Goal: Task Accomplishment & Management: Manage account settings

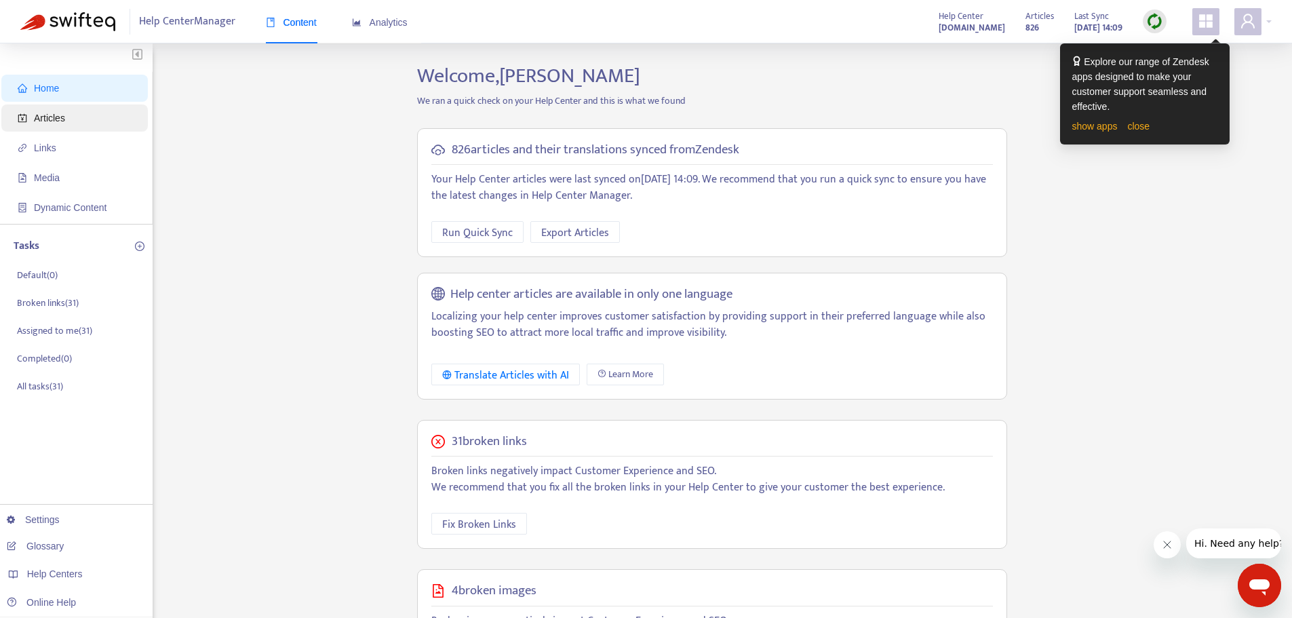
click at [58, 123] on span "Articles" at bounding box center [49, 118] width 31 height 11
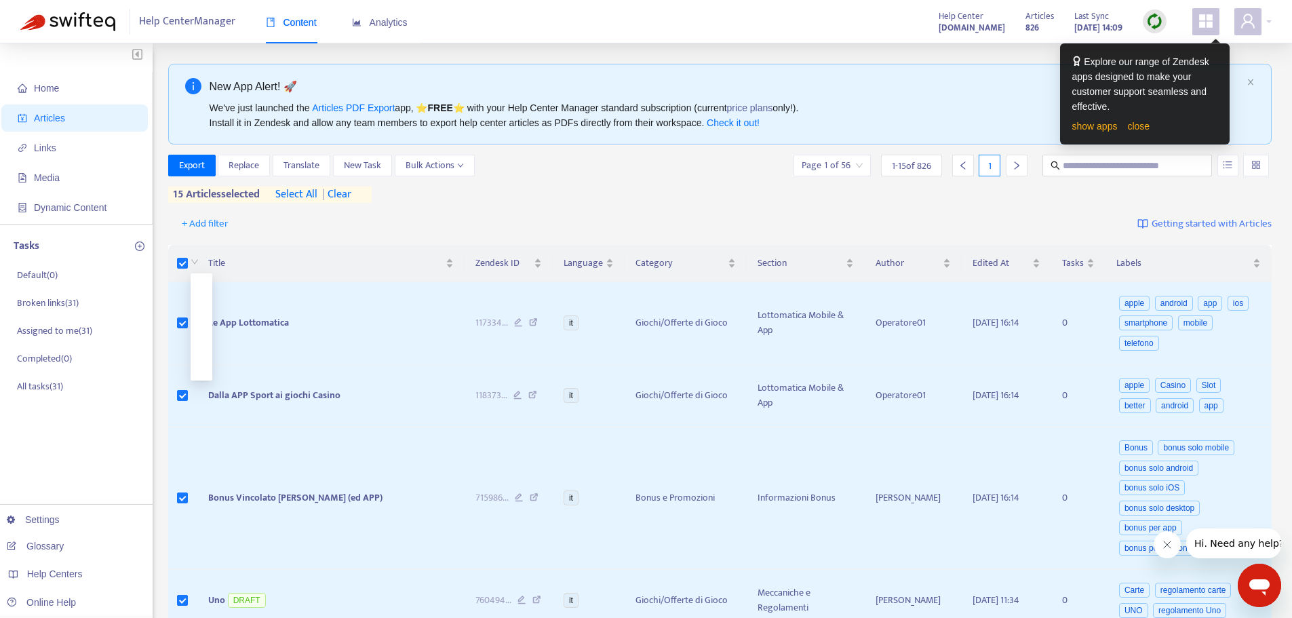
click at [195, 257] on span at bounding box center [195, 263] width 8 height 16
click at [294, 195] on span "select all" at bounding box center [296, 195] width 42 height 16
click at [454, 162] on span "Bulk Actions" at bounding box center [435, 165] width 58 height 15
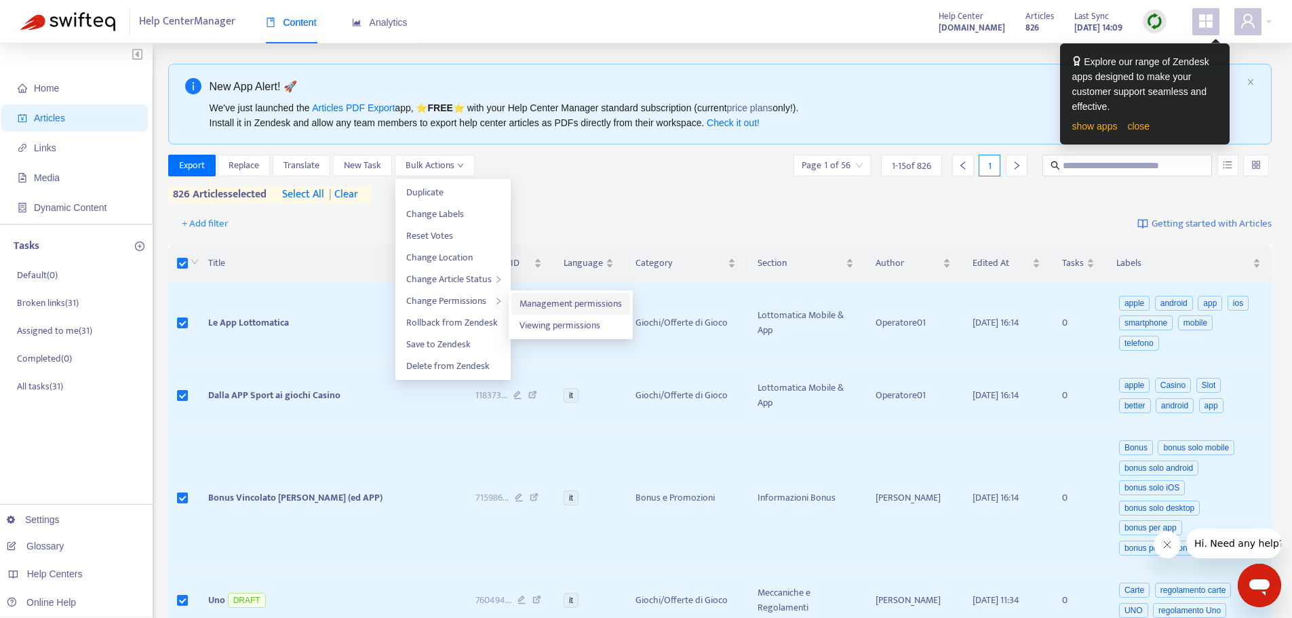
click at [562, 305] on span "Management permissions" at bounding box center [571, 304] width 102 height 16
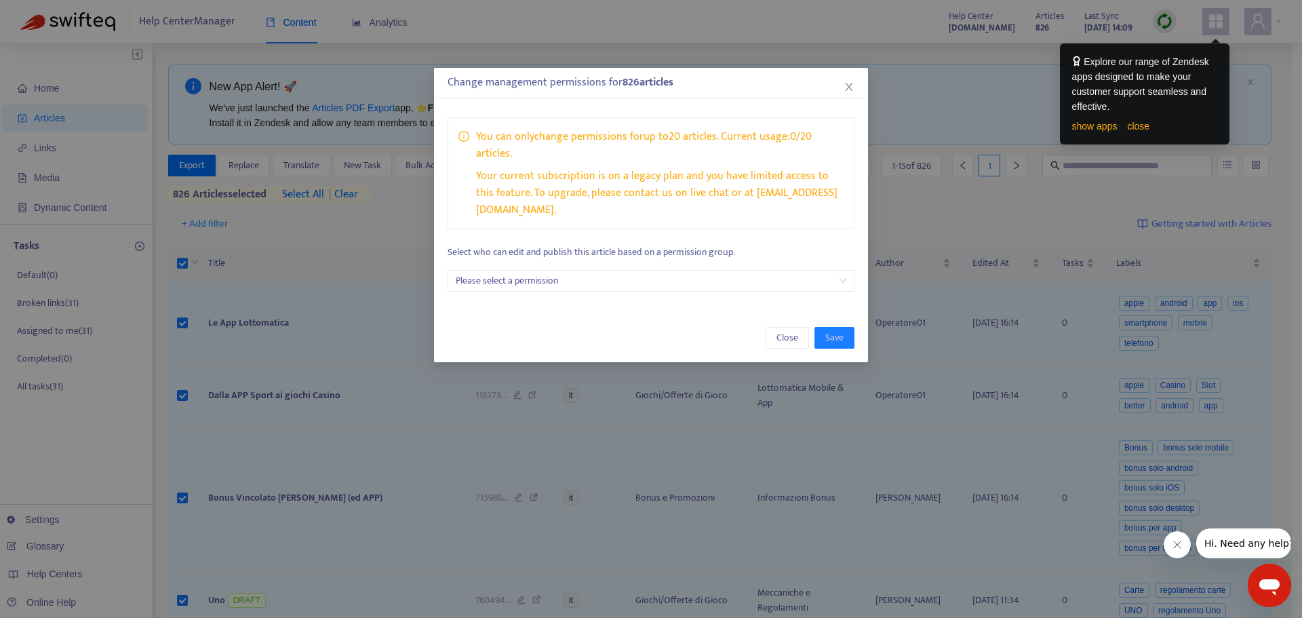
click at [665, 271] on input "search" at bounding box center [651, 281] width 391 height 20
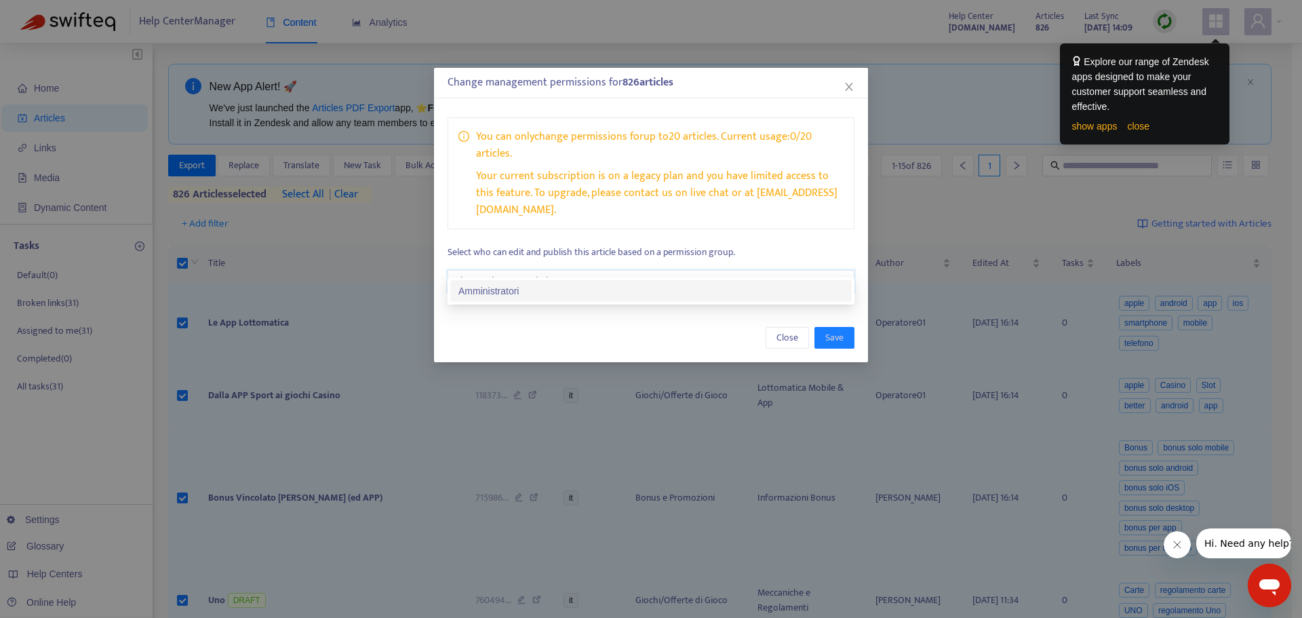
click at [610, 271] on input "search" at bounding box center [651, 281] width 391 height 20
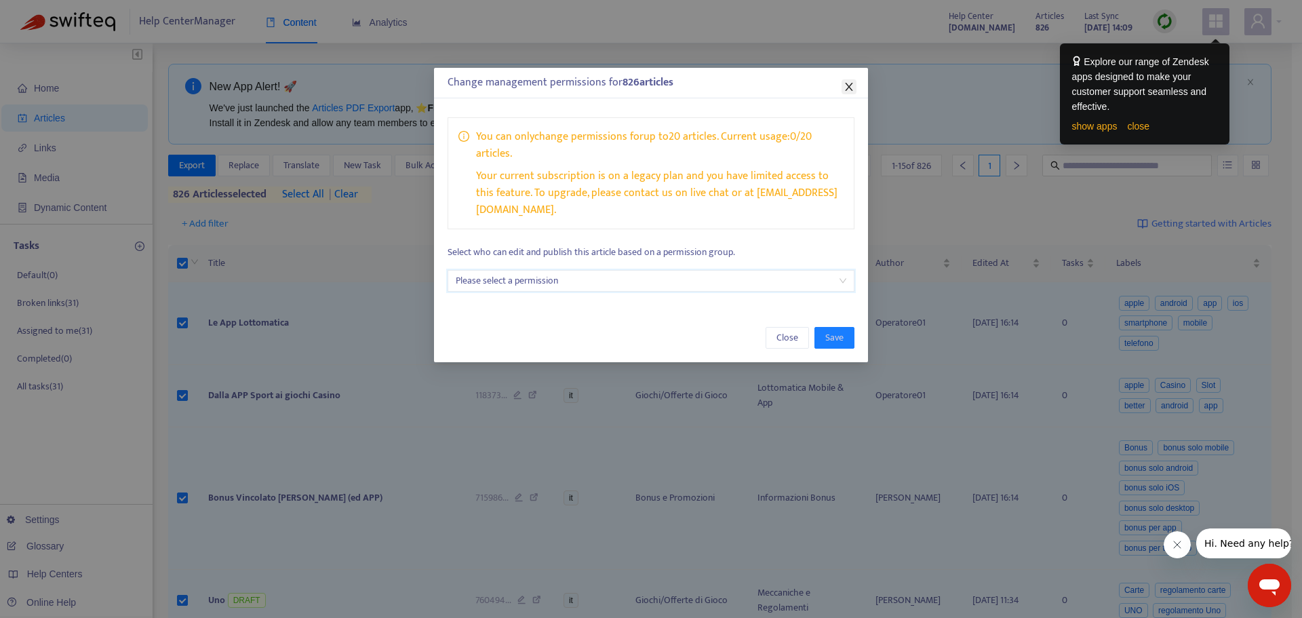
click at [842, 90] on span "Close" at bounding box center [849, 86] width 15 height 11
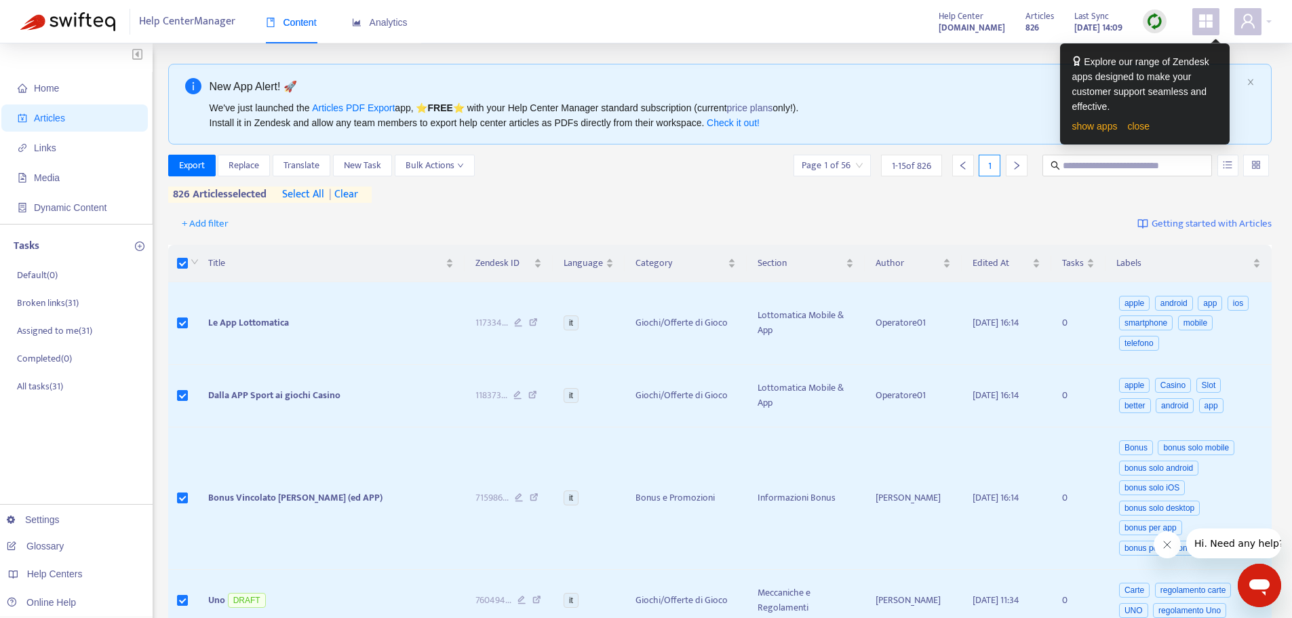
click at [1202, 17] on icon "appstore" at bounding box center [1206, 21] width 14 height 14
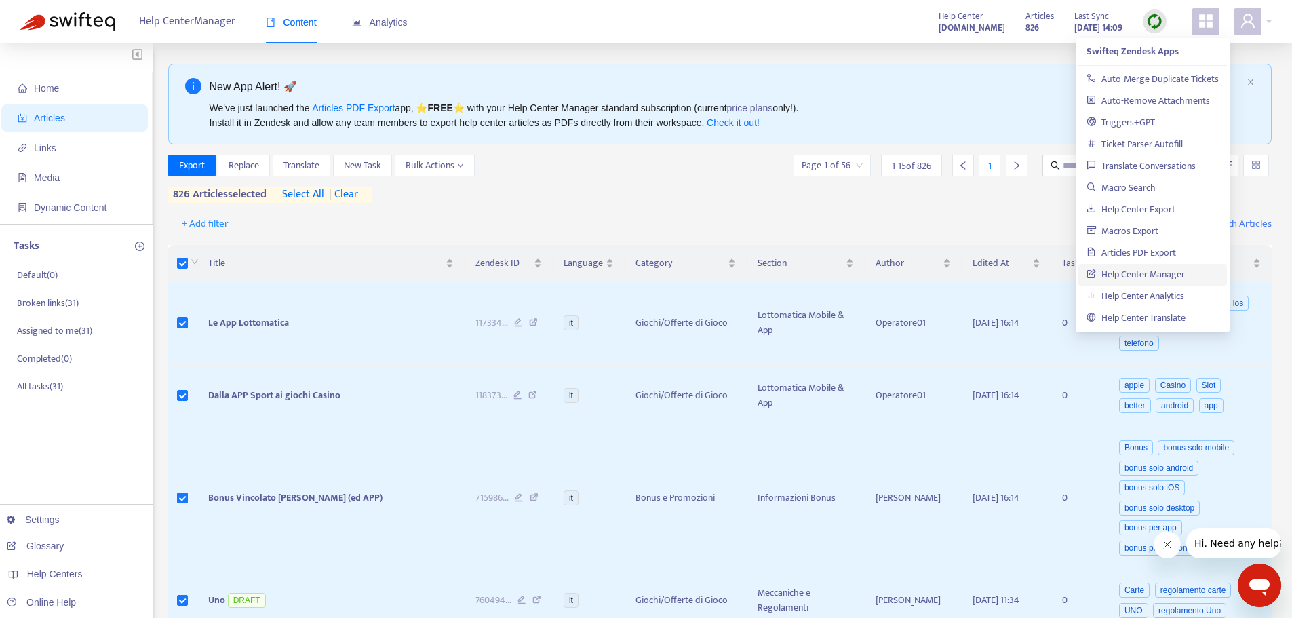
click at [964, 25] on strong "lottomatica.zendesk.com" at bounding box center [972, 27] width 66 height 15
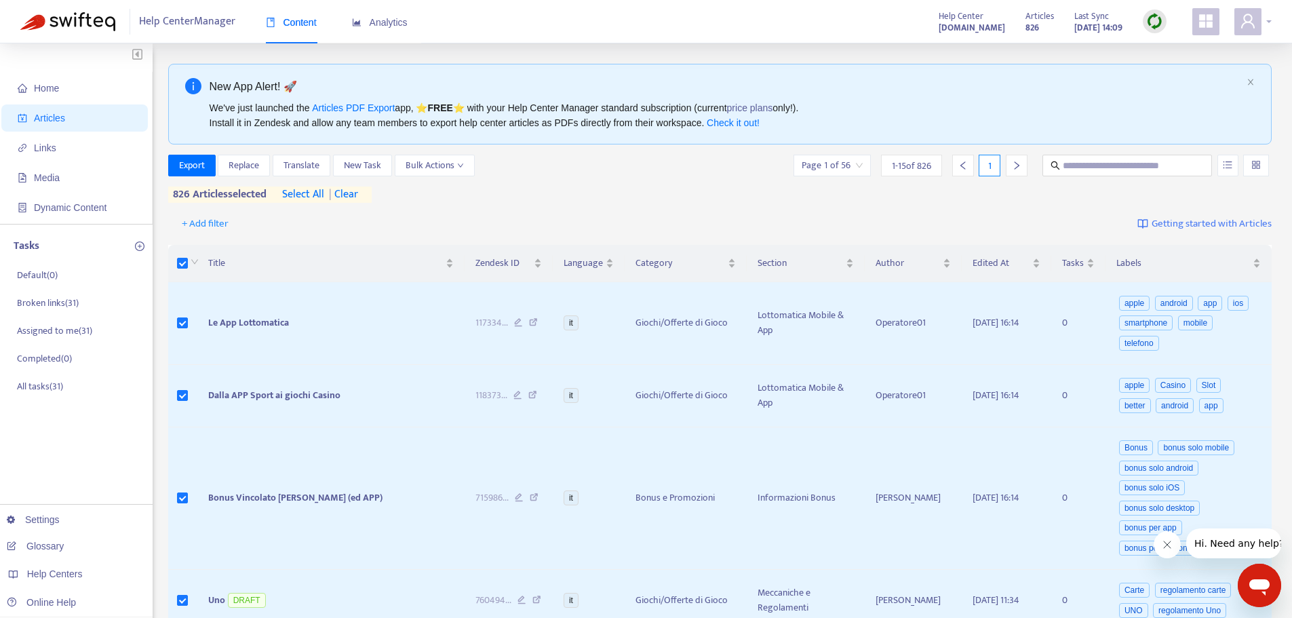
click at [1238, 22] on span at bounding box center [1247, 21] width 27 height 27
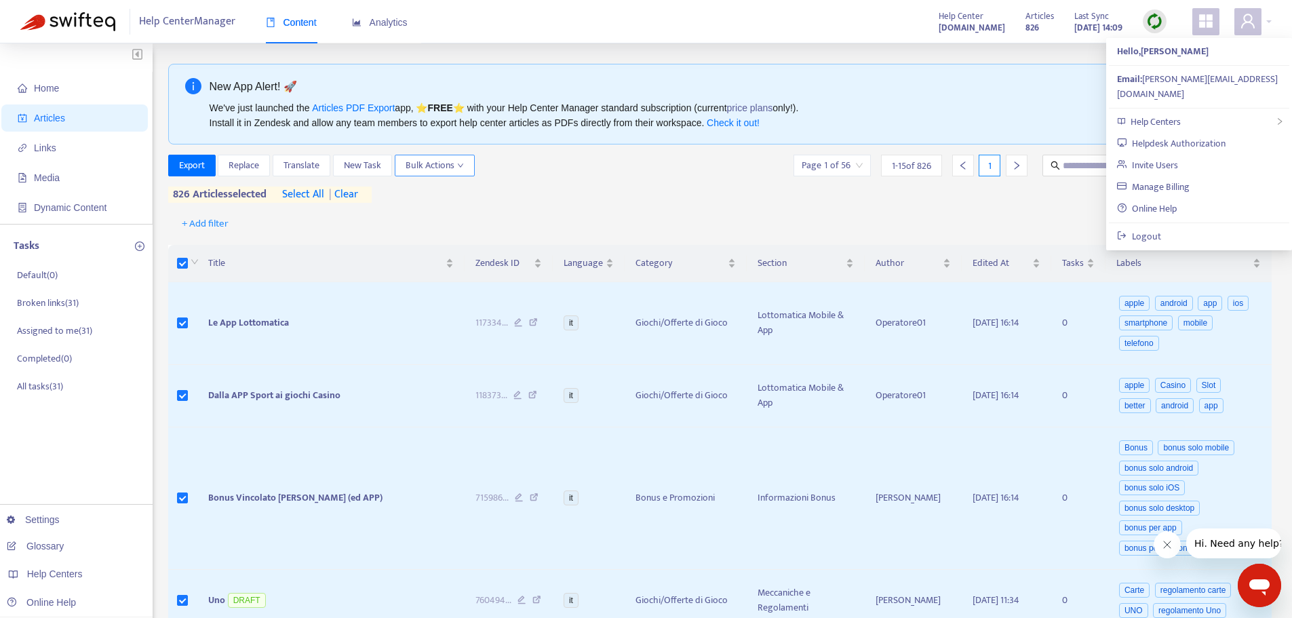
click at [452, 166] on span "Bulk Actions" at bounding box center [435, 165] width 58 height 15
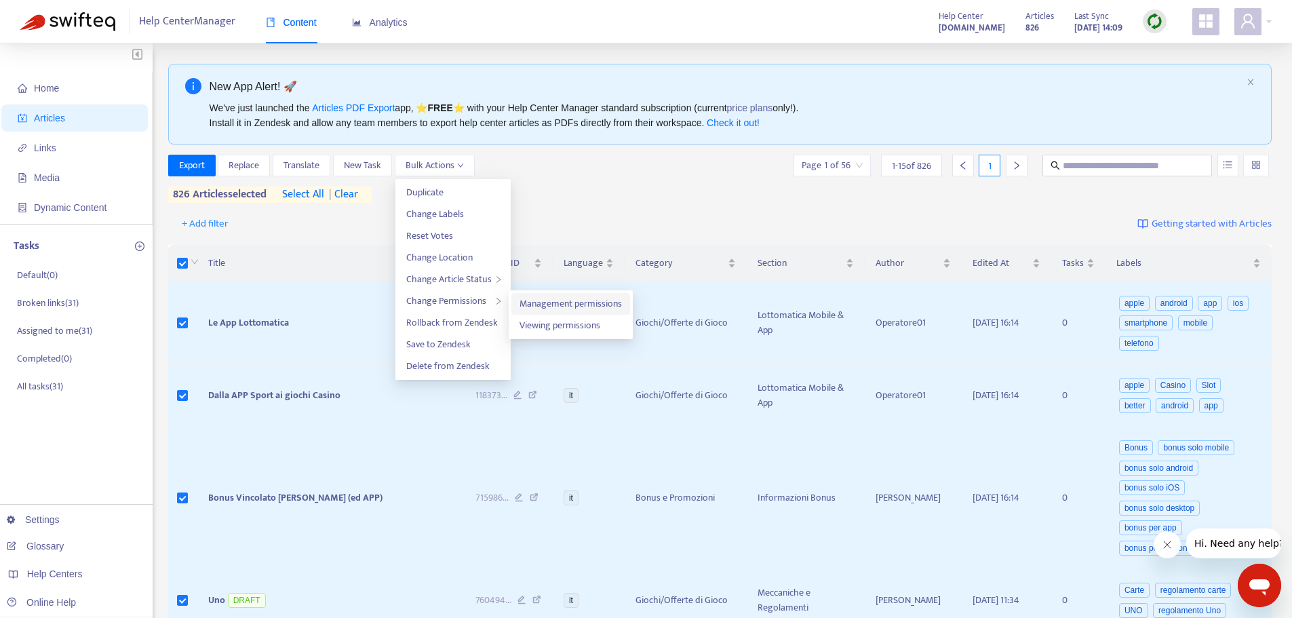
click at [579, 311] on span "Management permissions" at bounding box center [571, 304] width 102 height 16
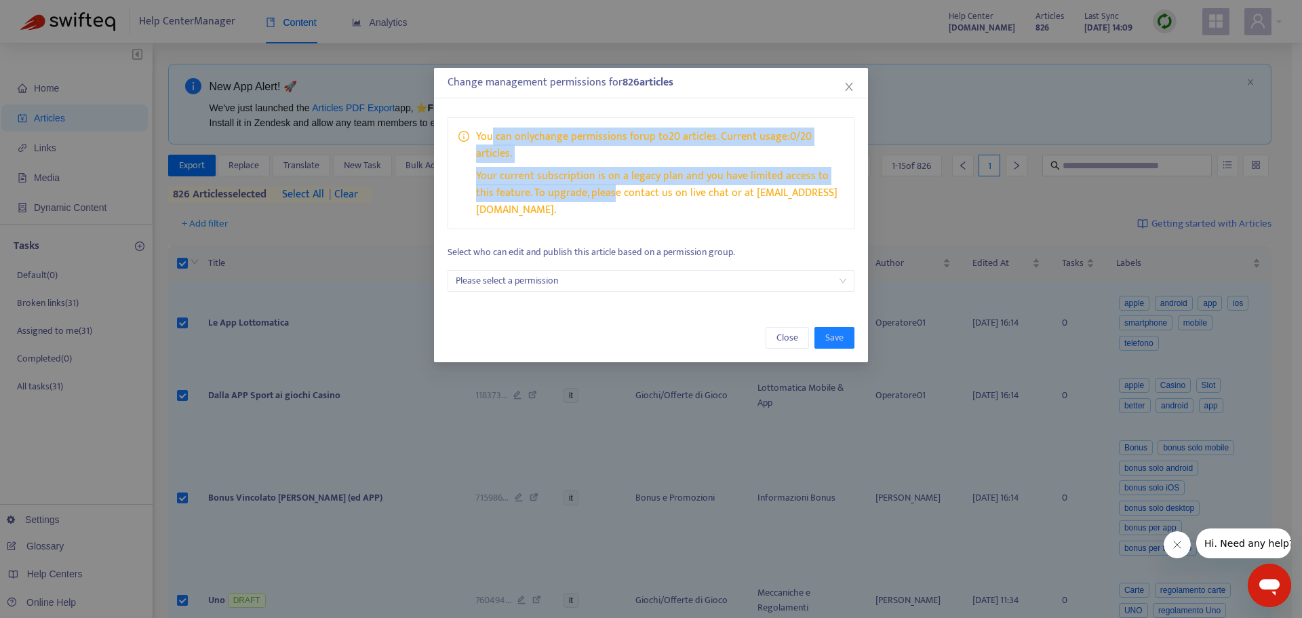
drag, startPoint x: 491, startPoint y: 140, endPoint x: 595, endPoint y: 195, distance: 117.7
click at [595, 195] on div "You can only change permissions for up to 20 articles . Current usage: 0 / 20 a…" at bounding box center [660, 173] width 368 height 90
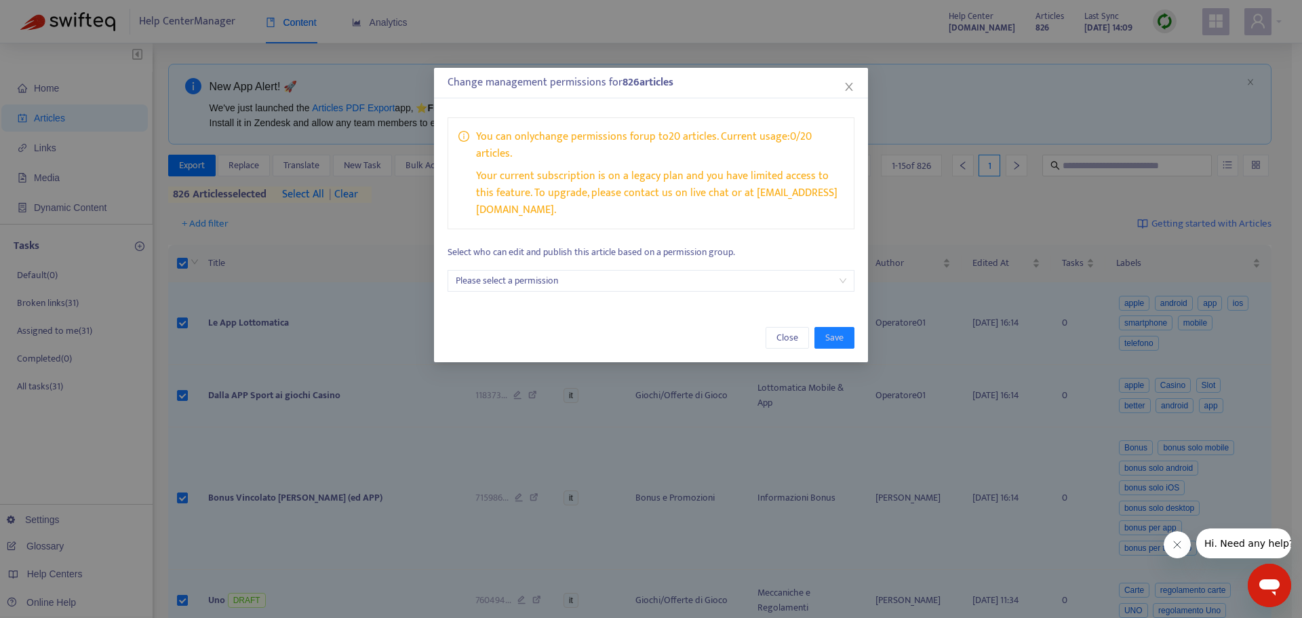
click at [680, 204] on div "You can only change permissions for up to 20 articles . Current usage: 0 / 20 a…" at bounding box center [651, 173] width 407 height 112
click at [707, 271] on input "search" at bounding box center [651, 281] width 391 height 20
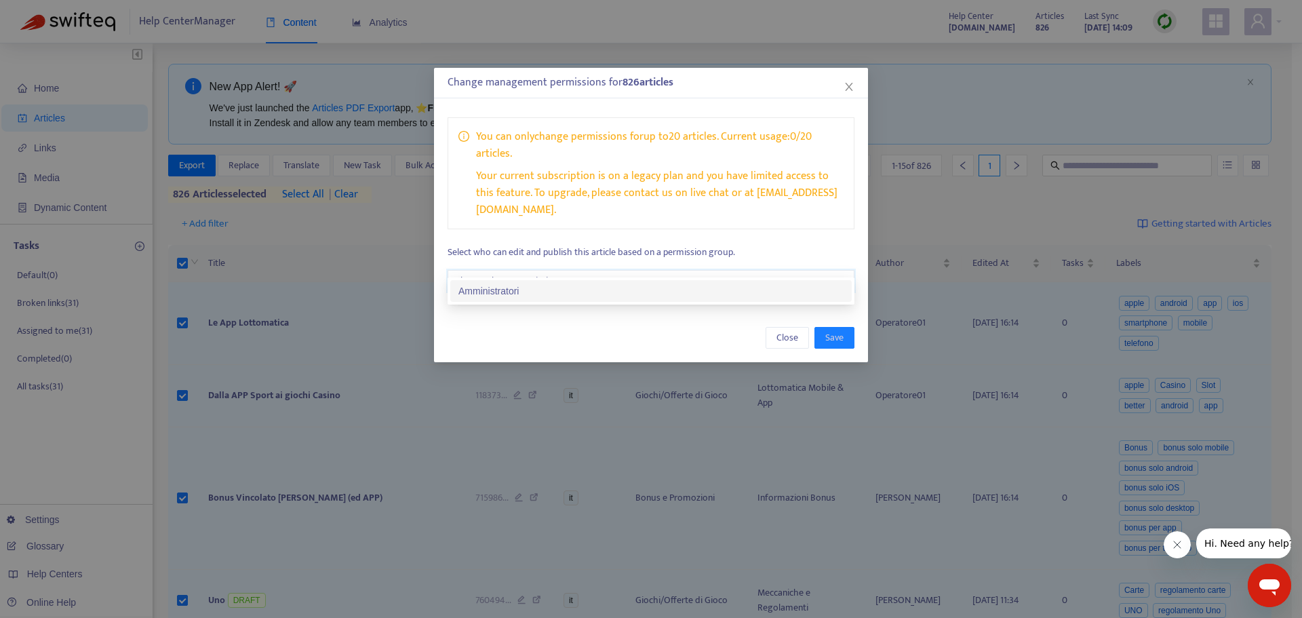
click at [518, 294] on div "Amministratori" at bounding box center [650, 290] width 385 height 15
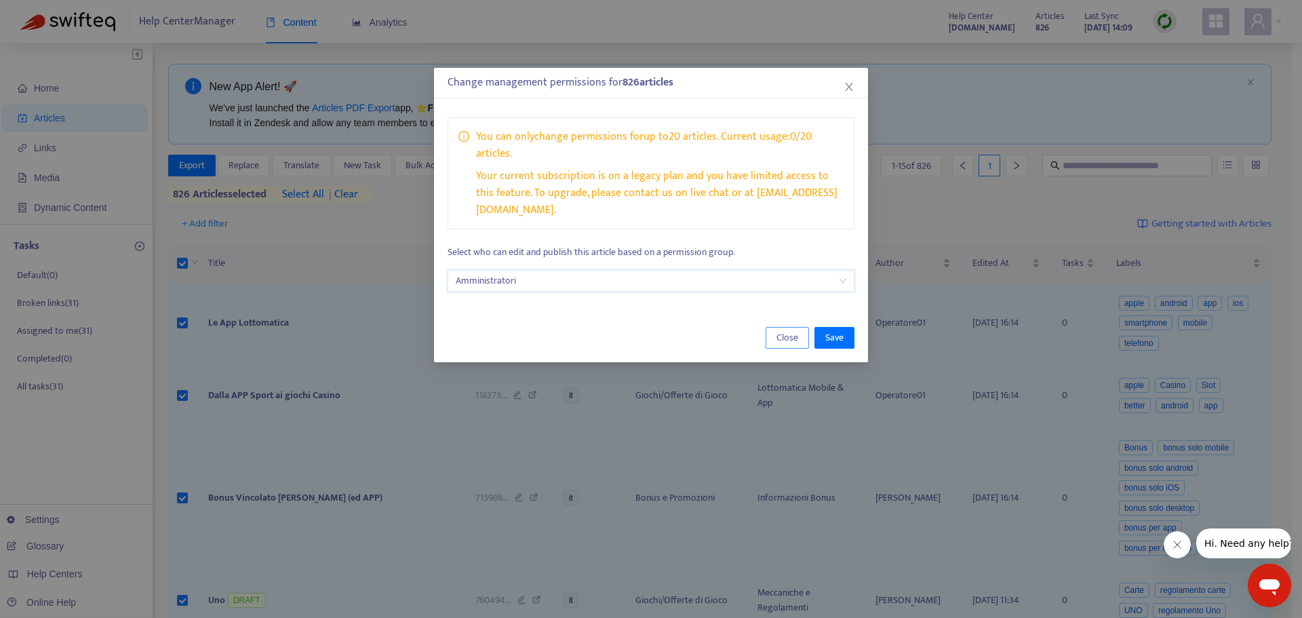
click at [791, 330] on span "Close" at bounding box center [788, 337] width 22 height 15
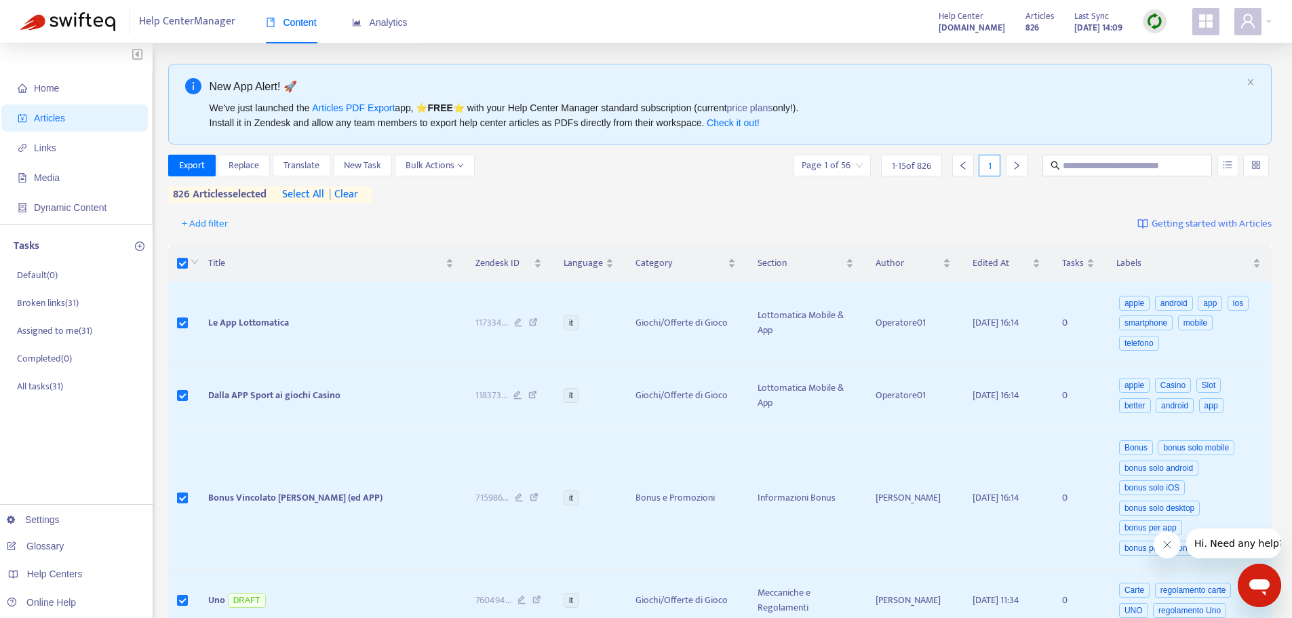
click at [638, 191] on div "Export Replace Translate New Task Bulk Actions Page 1 of 56 1 - 15 of 826 1 826…" at bounding box center [720, 179] width 1104 height 48
